Goal: Use online tool/utility

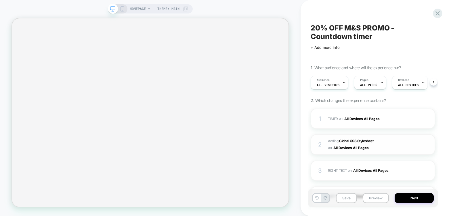
select select "**"
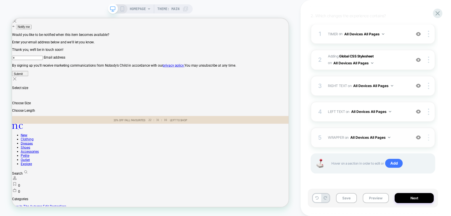
click at [429, 137] on div at bounding box center [429, 138] width 11 height 6
click at [343, 135] on span "WRAPPER Adding Code Block BEFORE #header>* on All Devices All Pages" at bounding box center [368, 137] width 80 height 7
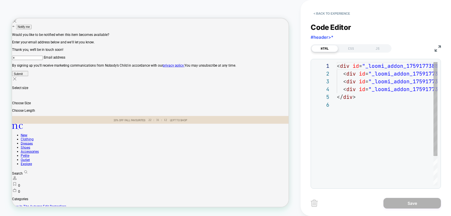
scroll to position [39, 0]
click at [326, 17] on button "< Back to experience" at bounding box center [332, 13] width 42 height 9
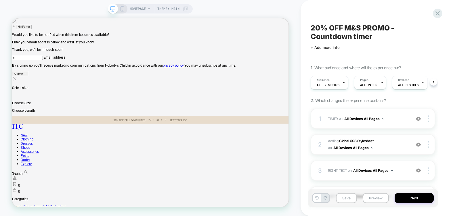
click at [327, 14] on div "20% OFF M&S PROMO - Countdown timer Click to edit experience details + Add more…" at bounding box center [373, 108] width 130 height 205
click at [437, 12] on icon at bounding box center [438, 13] width 8 height 8
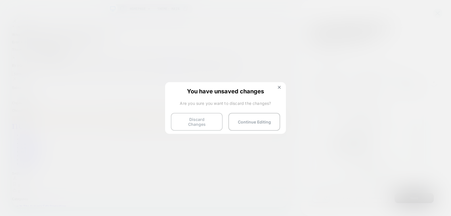
click at [201, 119] on button "Discard Changes" at bounding box center [197, 122] width 52 height 18
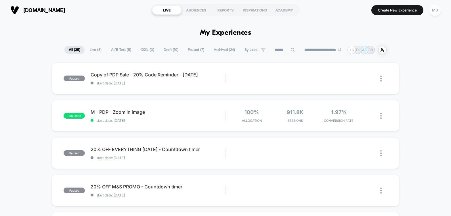
click at [117, 49] on span "A/B Test ( 5 )" at bounding box center [121, 50] width 29 height 8
